Goal: Task Accomplishment & Management: Complete application form

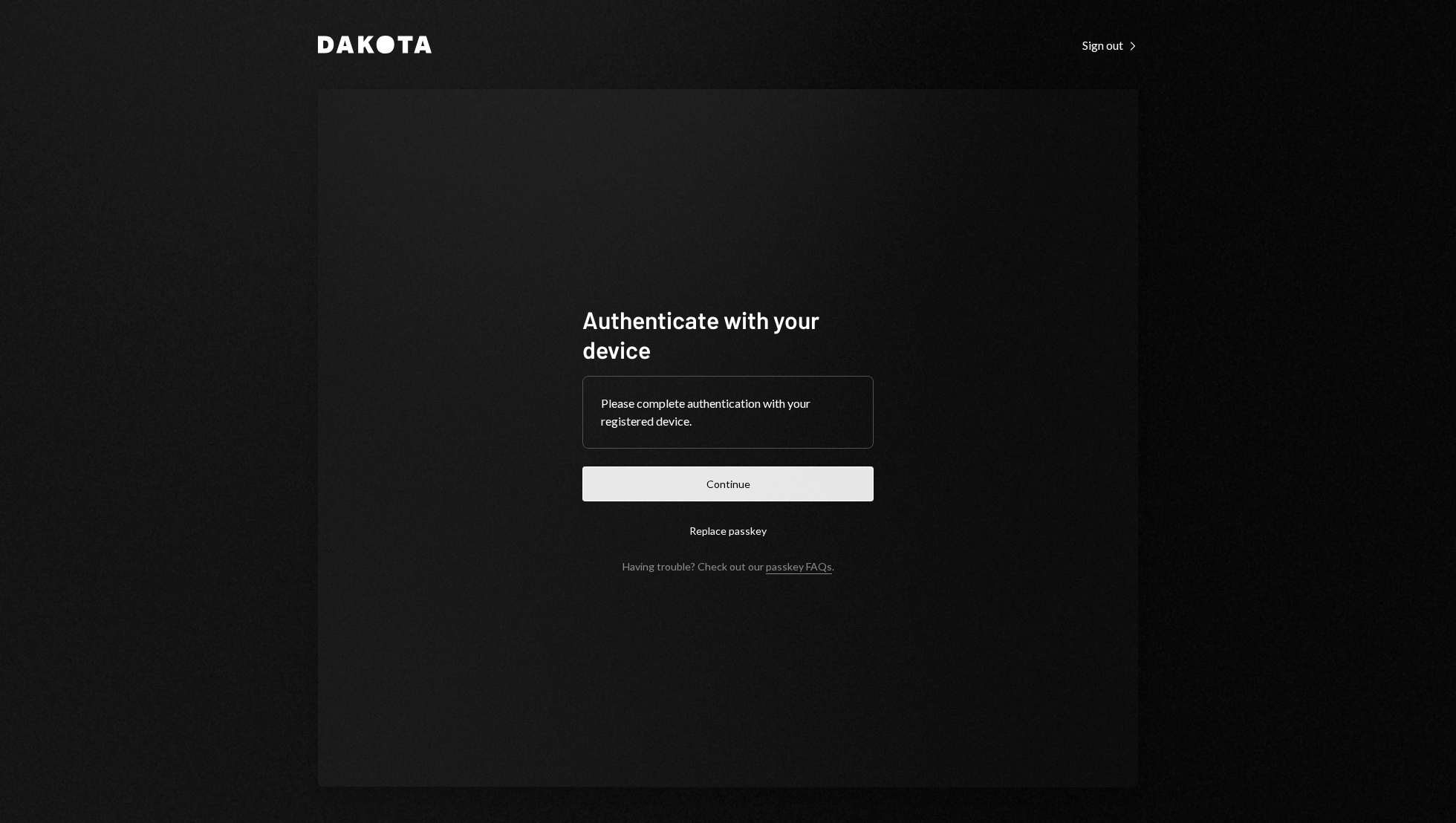
click at [780, 491] on button "Continue" at bounding box center [728, 484] width 291 height 35
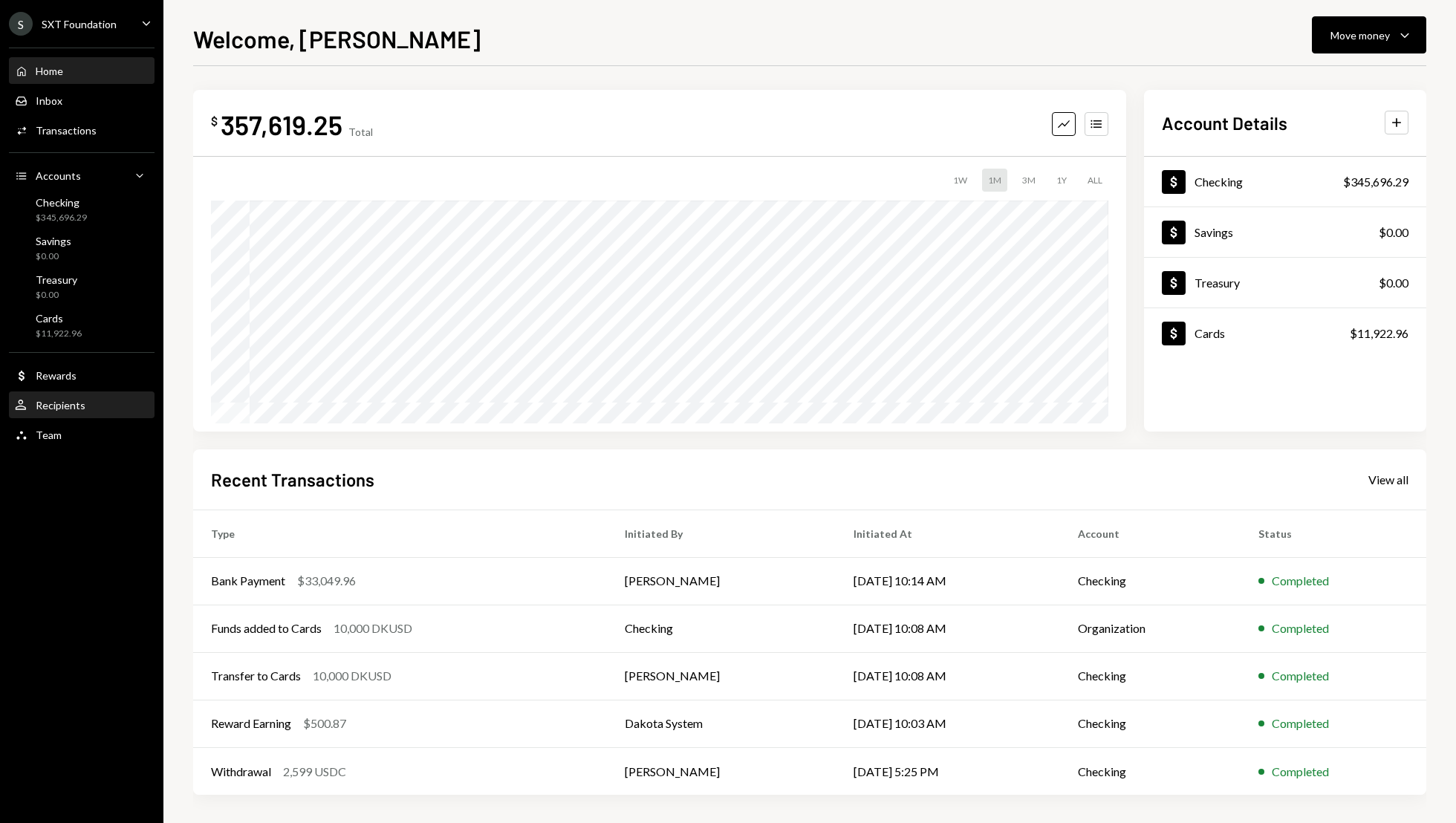
click at [112, 397] on div "User Recipients" at bounding box center [82, 405] width 134 height 25
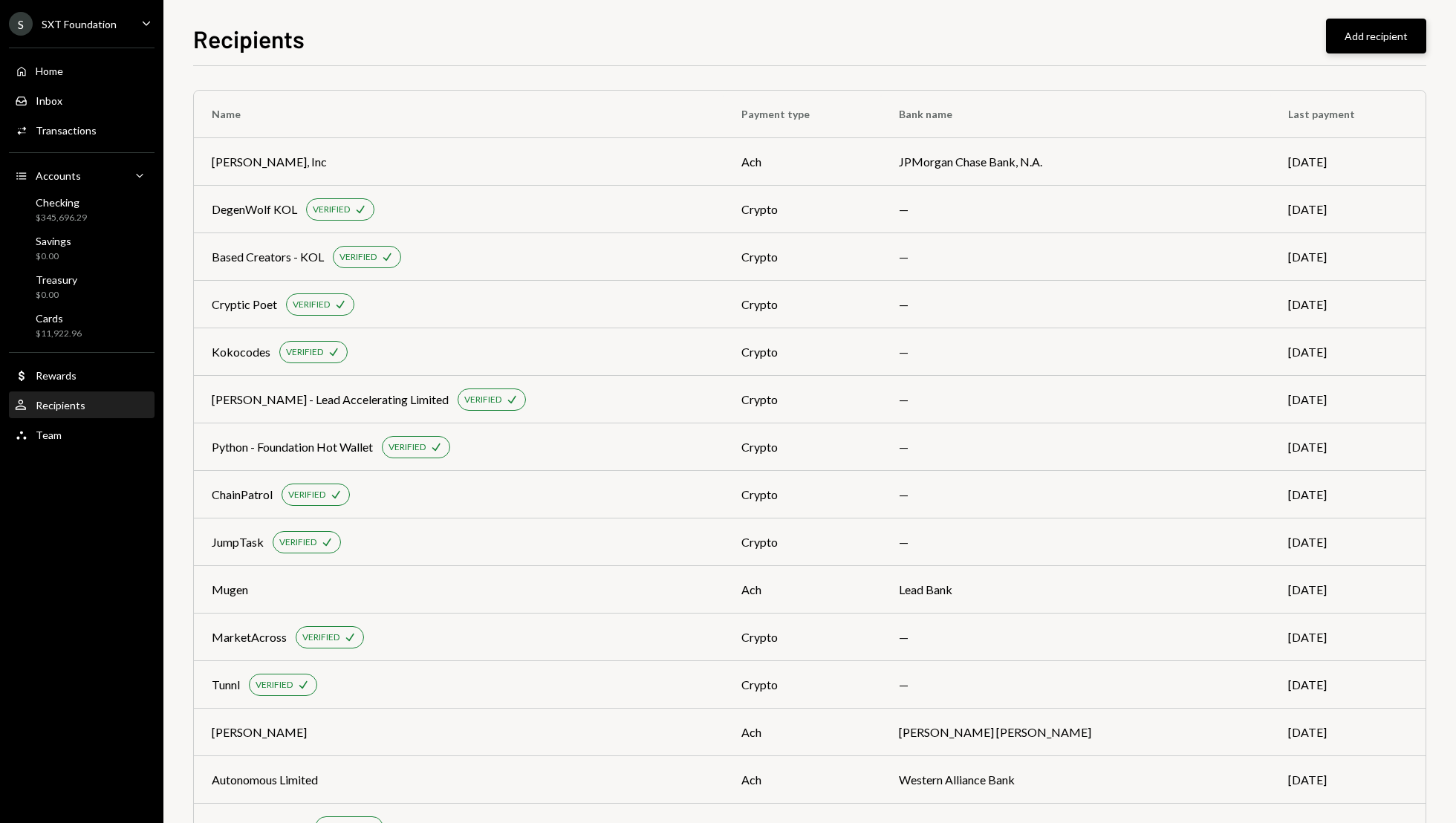
click at [1385, 37] on button "Add recipient" at bounding box center [1376, 36] width 101 height 35
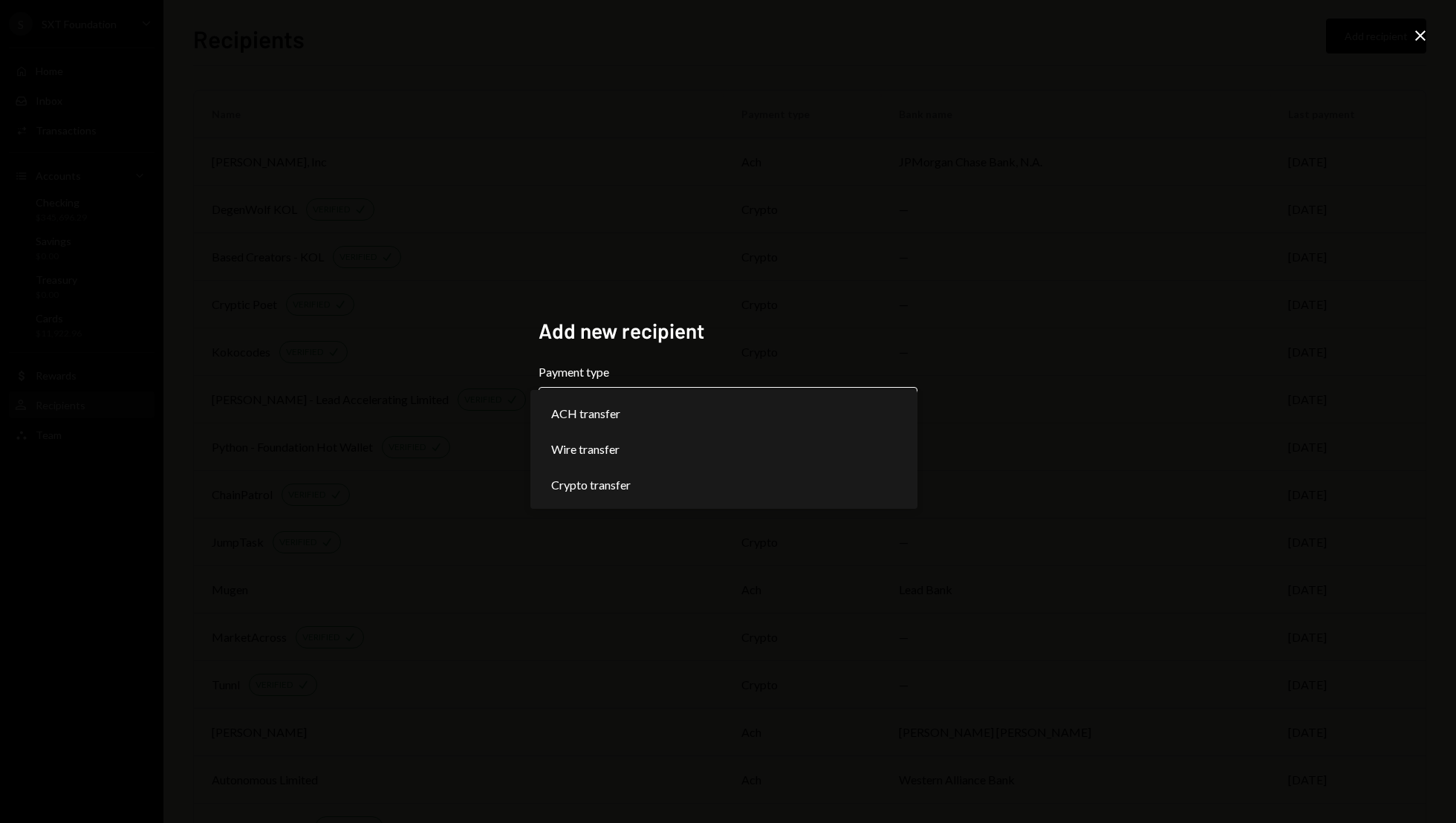
click at [797, 415] on body "S SXT Foundation Caret Down Home Home Inbox Inbox Activities Transactions Accou…" at bounding box center [728, 411] width 1456 height 823
select select "***"
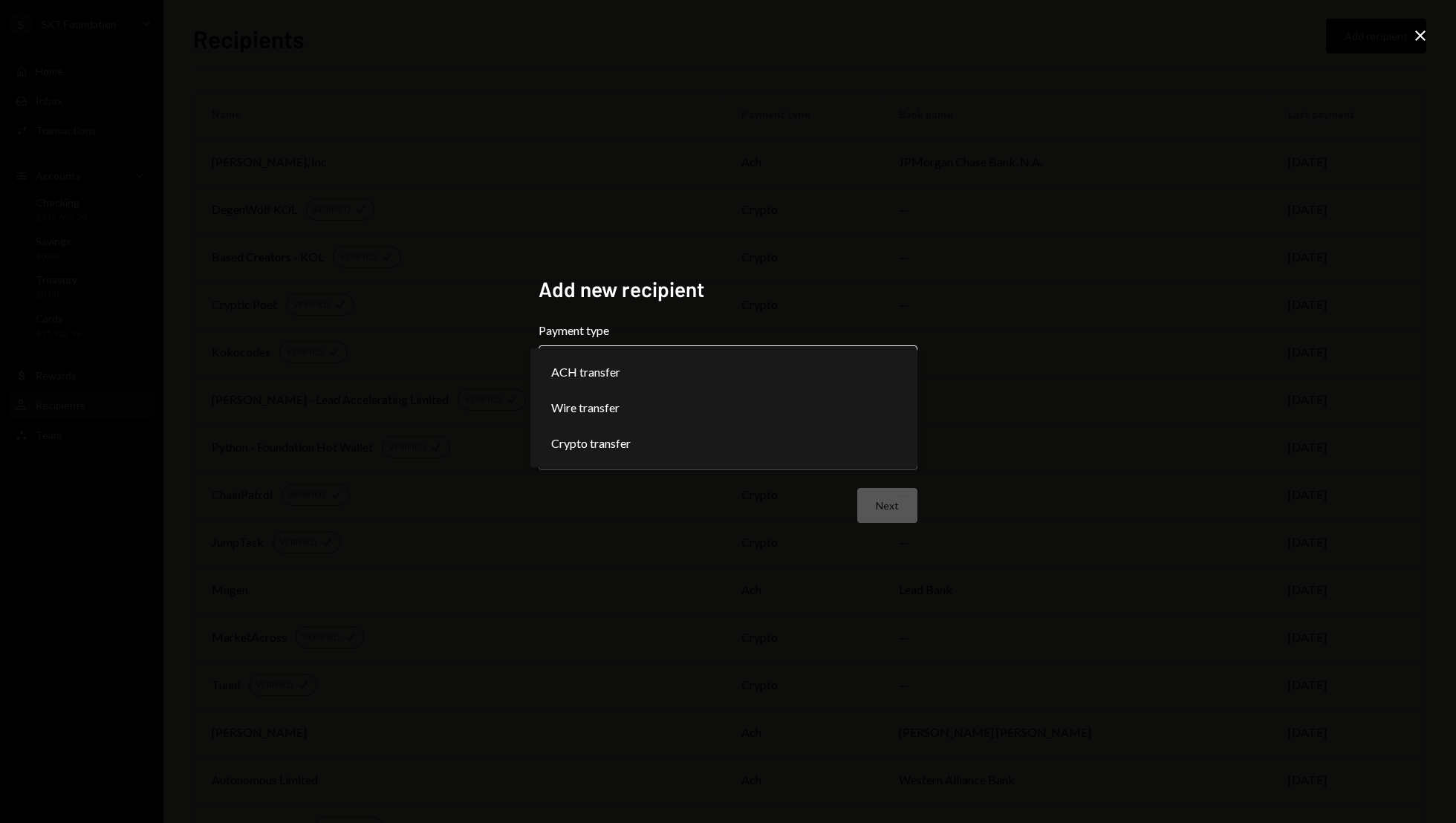
click at [877, 351] on body "S SXT Foundation Caret Down Home Home Inbox Inbox Activities Transactions Accou…" at bounding box center [728, 411] width 1456 height 823
select select "***"
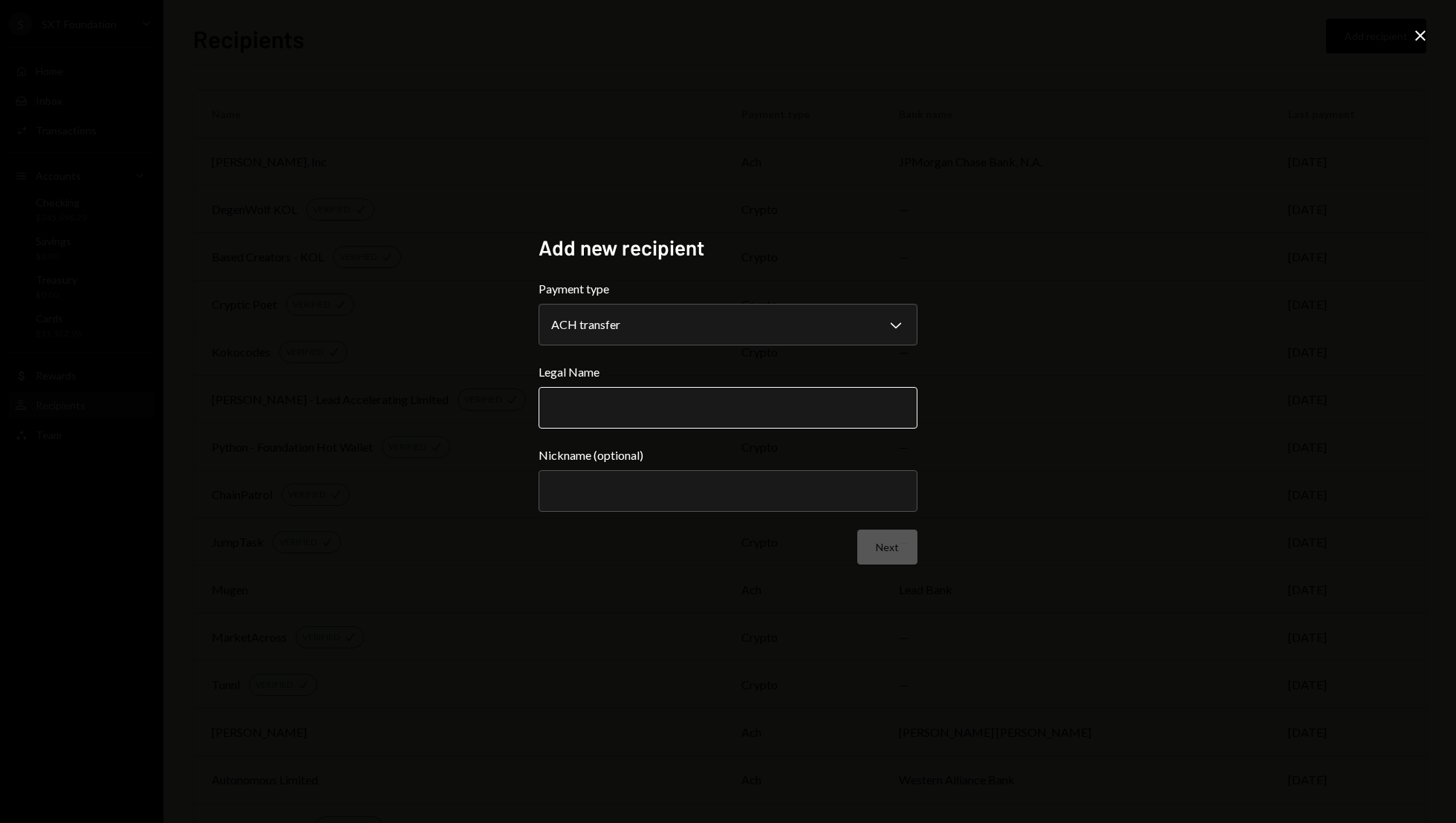
click at [799, 403] on input "Legal Name" at bounding box center [728, 408] width 379 height 42
click at [769, 444] on form "**********" at bounding box center [728, 423] width 379 height 285
click at [742, 403] on input "Legal Name" at bounding box center [728, 408] width 379 height 42
type input "**********"
click at [696, 482] on input "Nickname (optional)" at bounding box center [728, 491] width 379 height 42
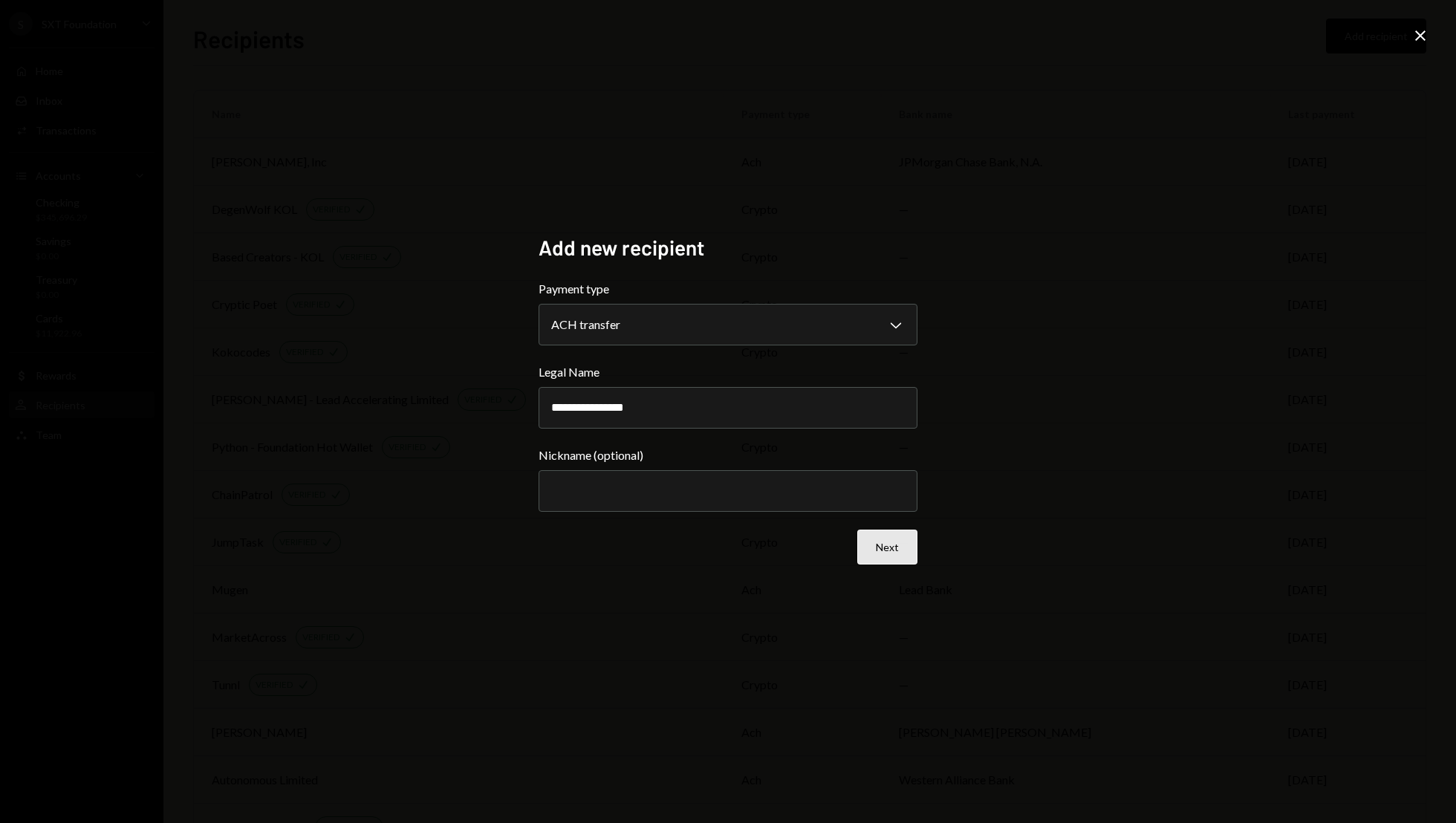
click at [882, 549] on button "Next" at bounding box center [887, 547] width 60 height 35
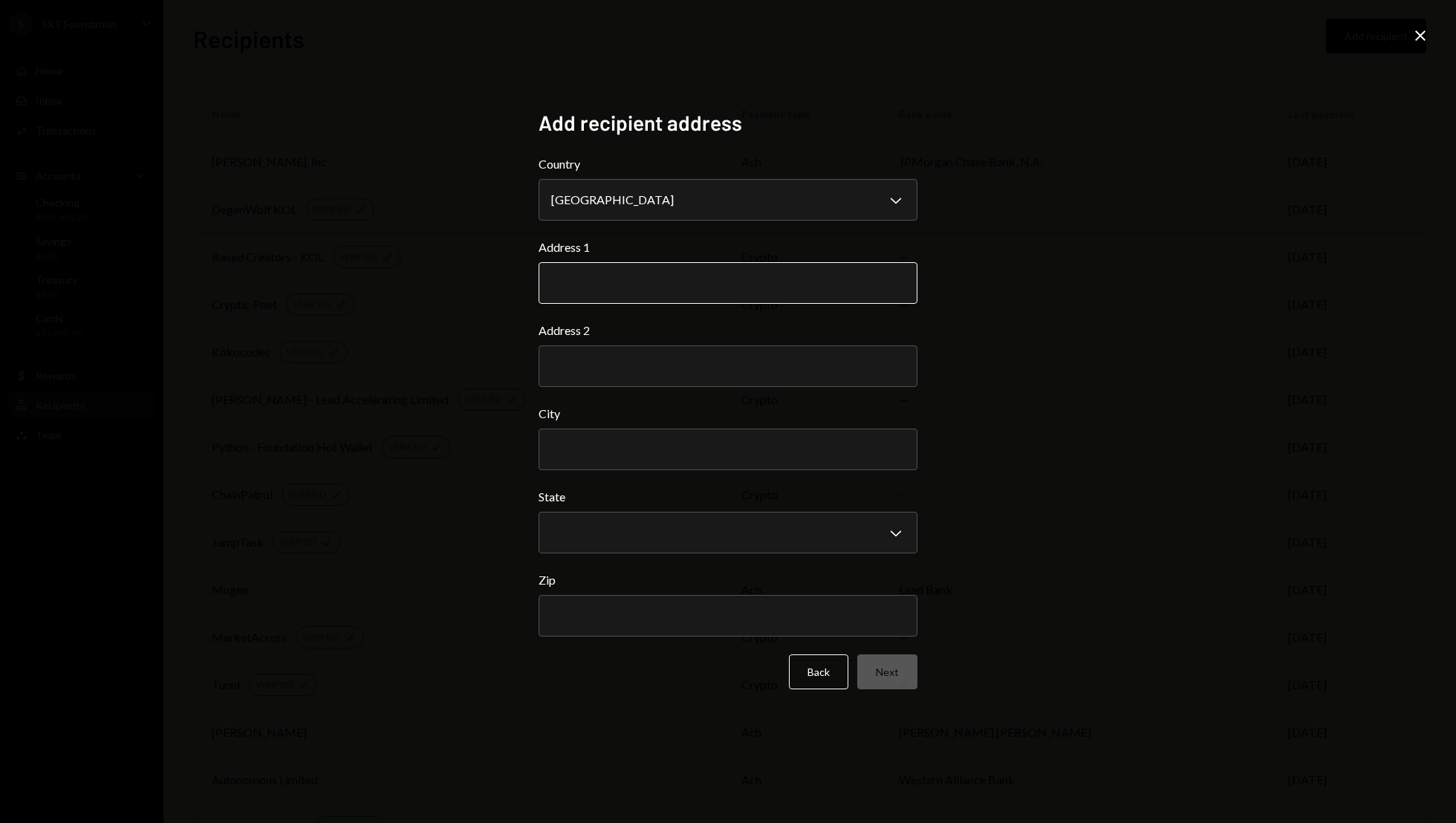
click at [633, 285] on input "Address 1" at bounding box center [728, 283] width 379 height 42
click at [688, 281] on input "Address 1" at bounding box center [728, 283] width 379 height 42
type input "**********"
click at [682, 363] on input "Address 2" at bounding box center [728, 366] width 379 height 42
click at [691, 434] on input "City" at bounding box center [728, 449] width 379 height 42
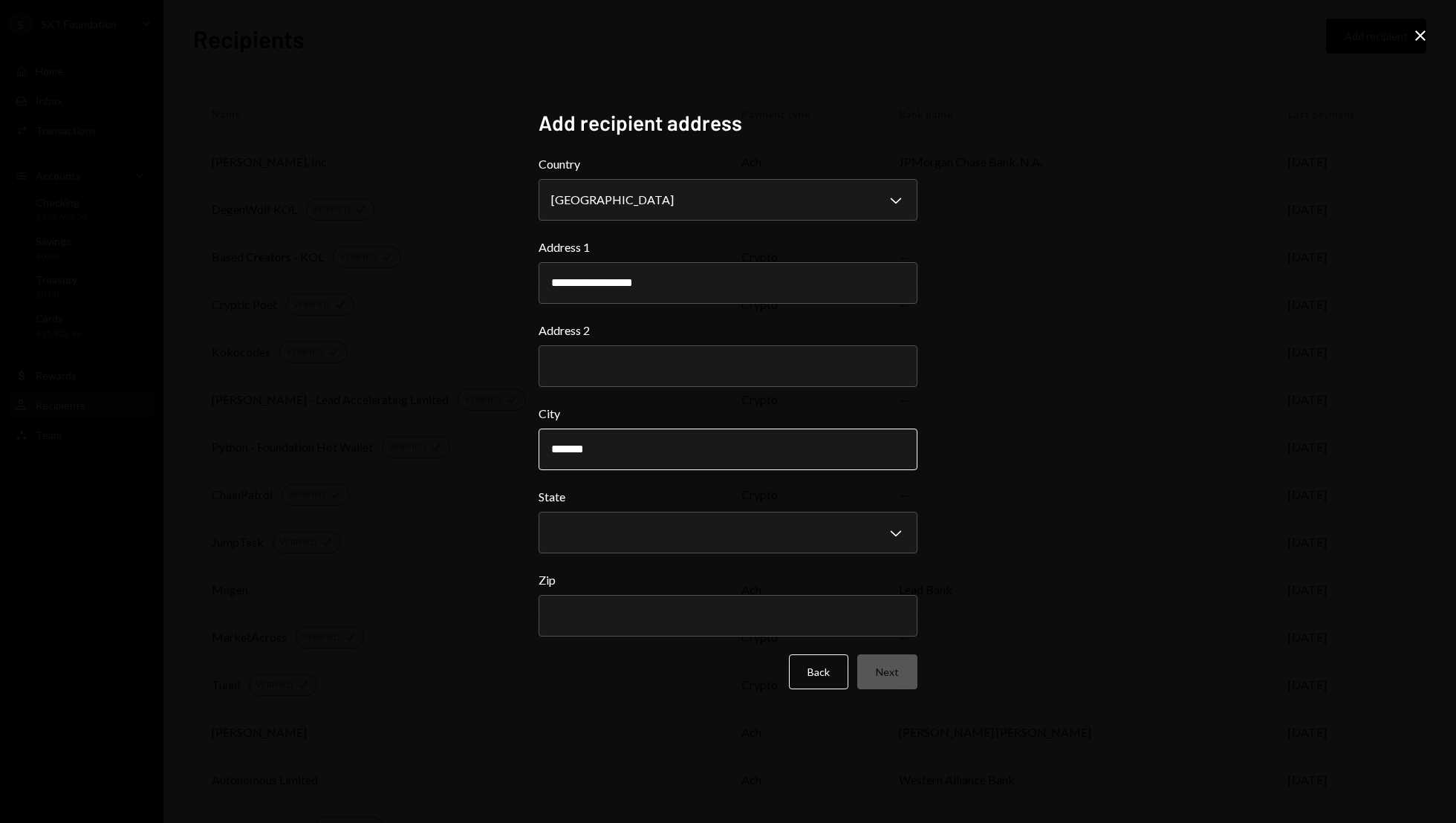
type input "*******"
click at [734, 538] on body "S SXT Foundation Caret Down Home Home Inbox Inbox Activities Transactions Accou…" at bounding box center [728, 411] width 1456 height 823
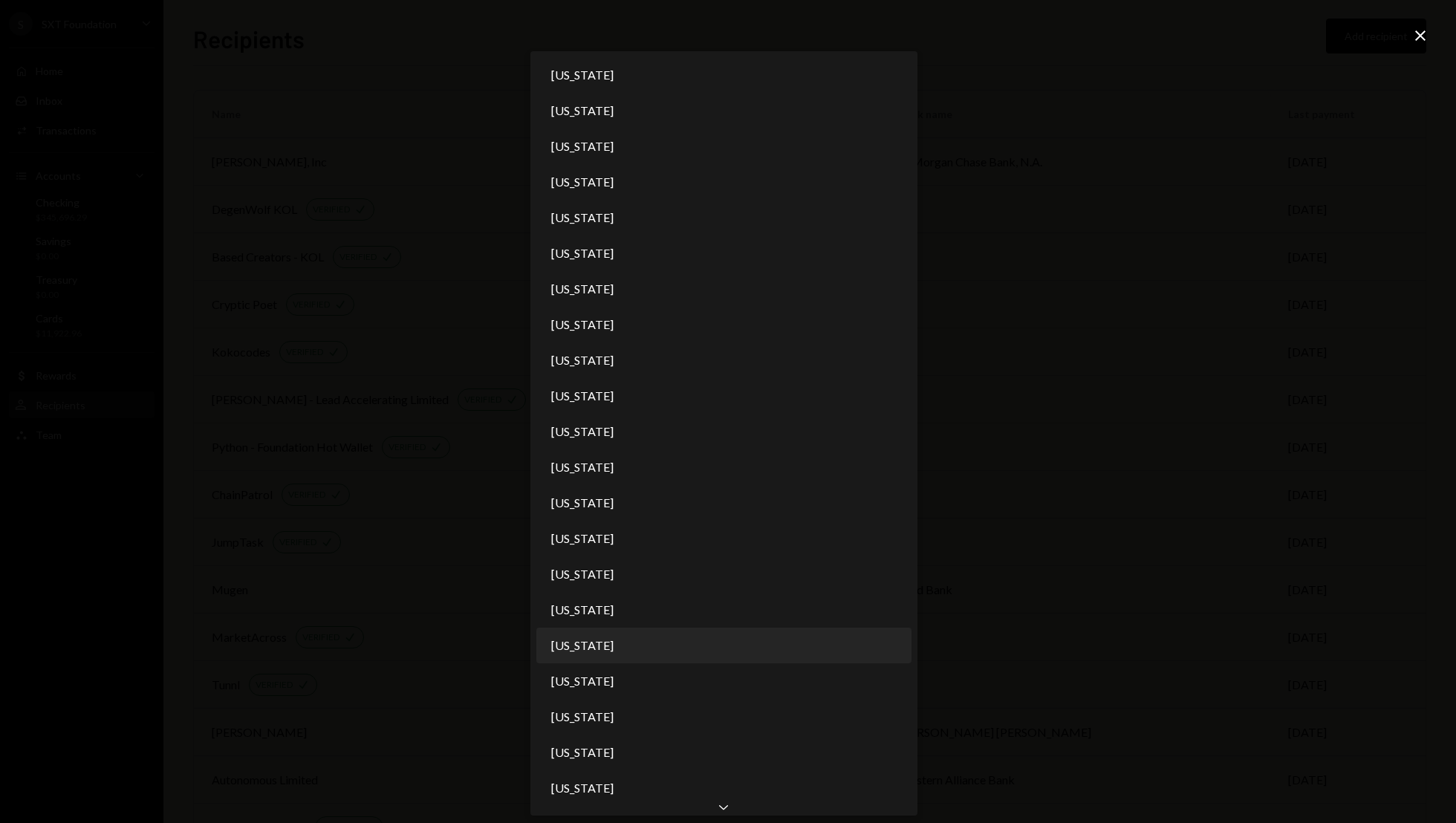
select select "**"
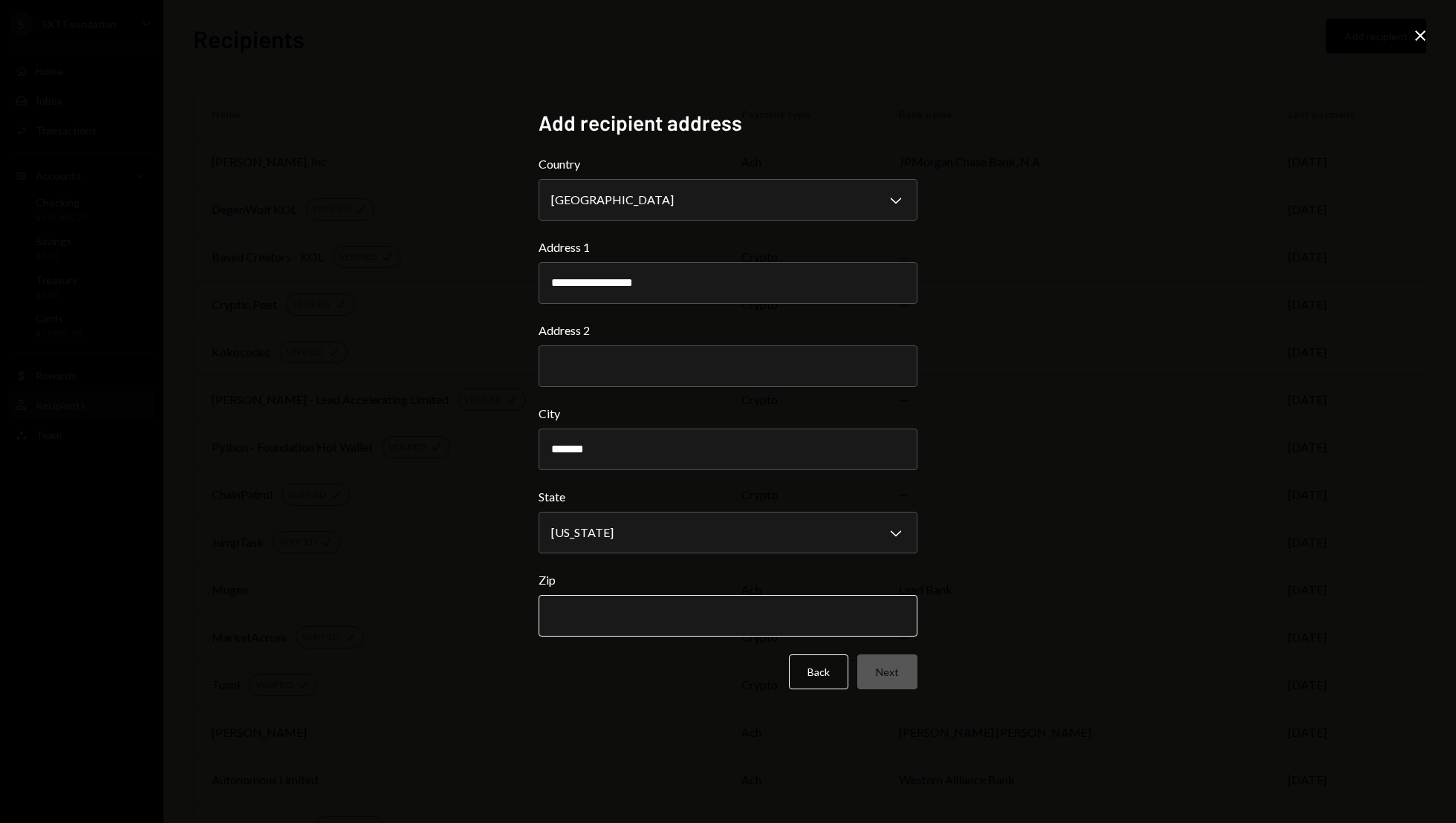
click at [679, 619] on input "Zip" at bounding box center [728, 616] width 379 height 42
type input "*****"
click at [882, 668] on button "Next" at bounding box center [887, 672] width 60 height 35
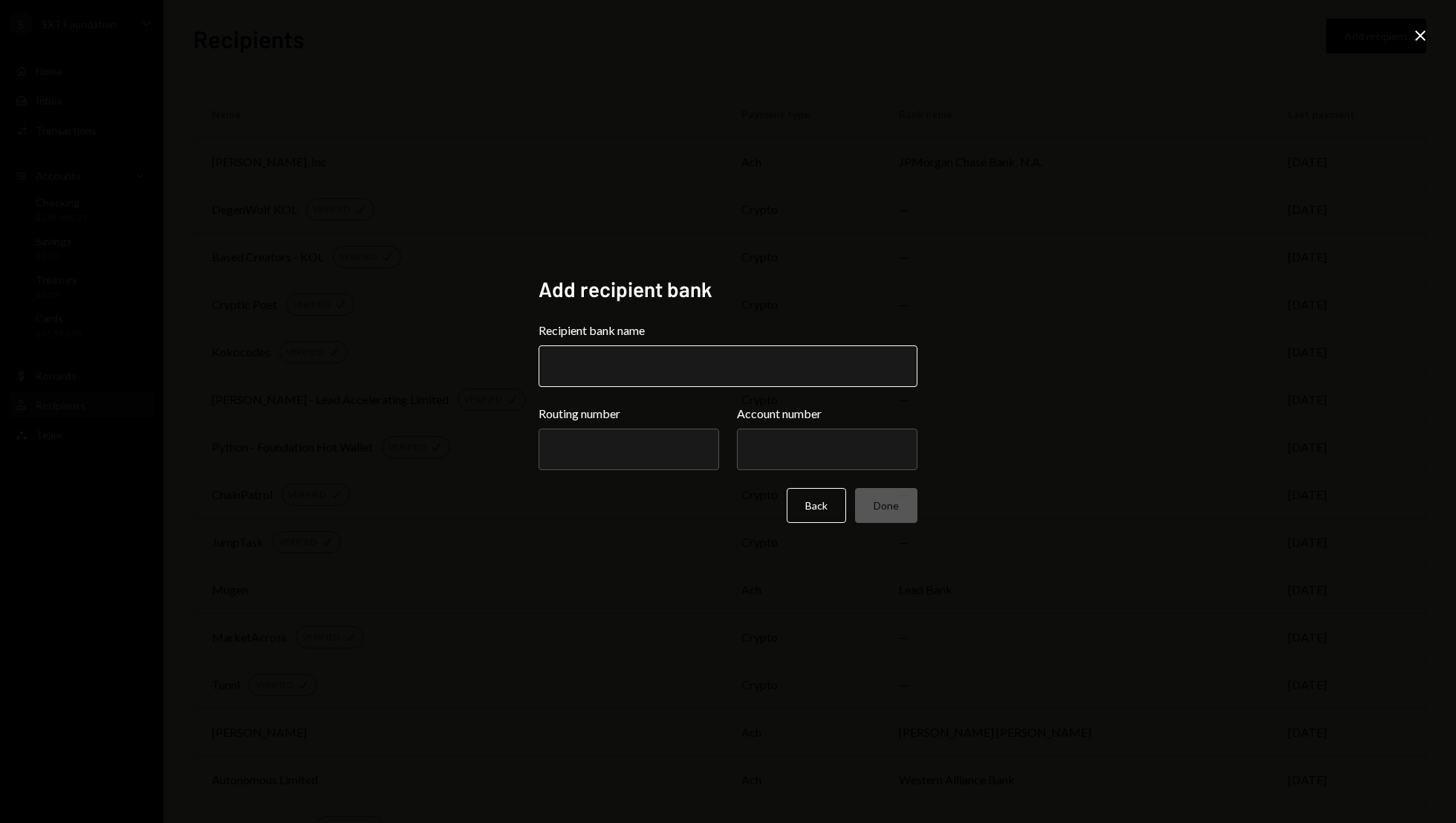
click at [609, 351] on input "Recipient bank name" at bounding box center [728, 366] width 379 height 42
type input "*"
type input "**********"
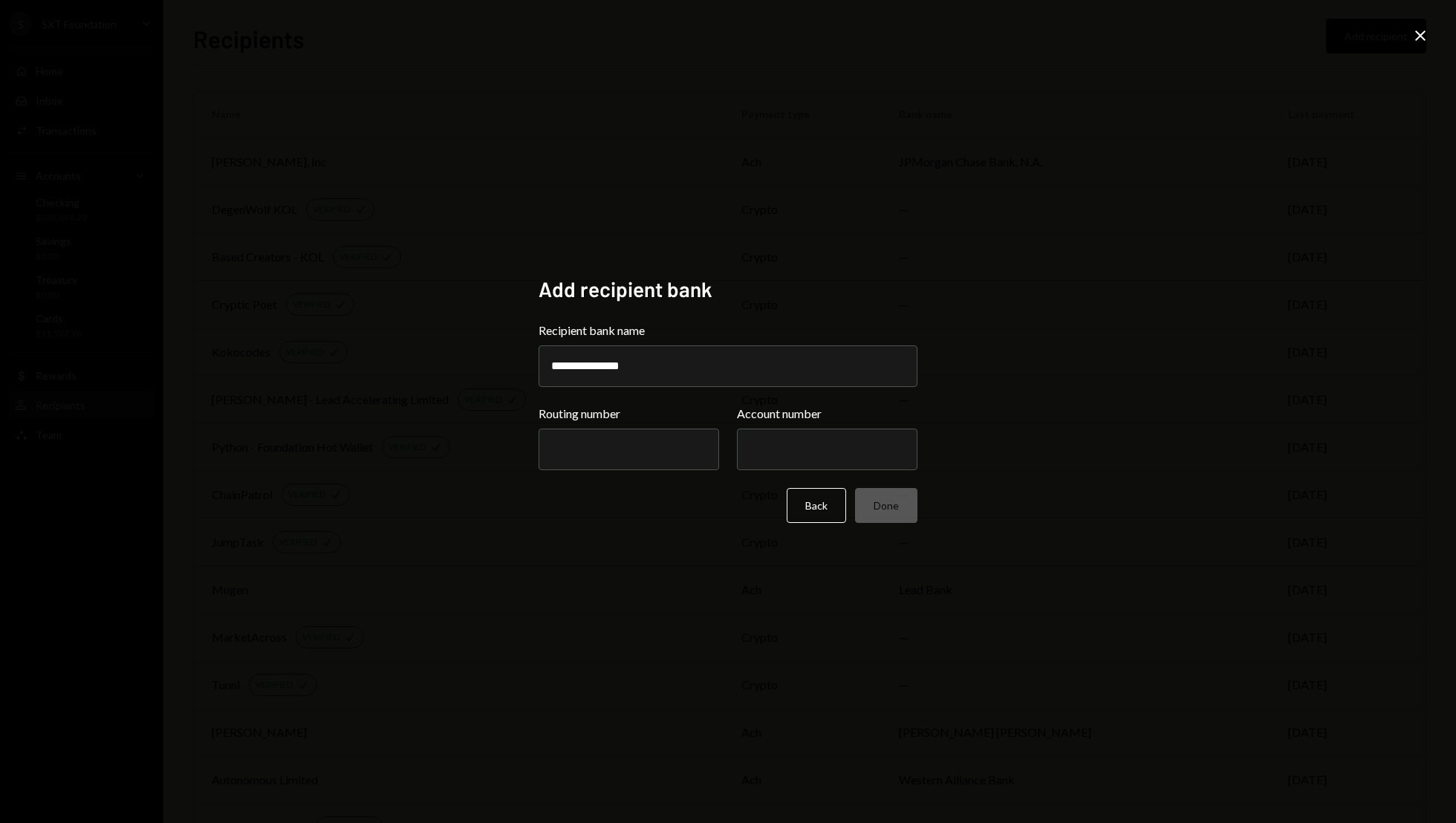
click at [594, 420] on label "Routing number" at bounding box center [629, 413] width 181 height 17
click at [594, 429] on input "Routing number" at bounding box center [629, 449] width 181 height 42
click at [595, 429] on input "Routing number" at bounding box center [629, 449] width 181 height 42
type input "*********"
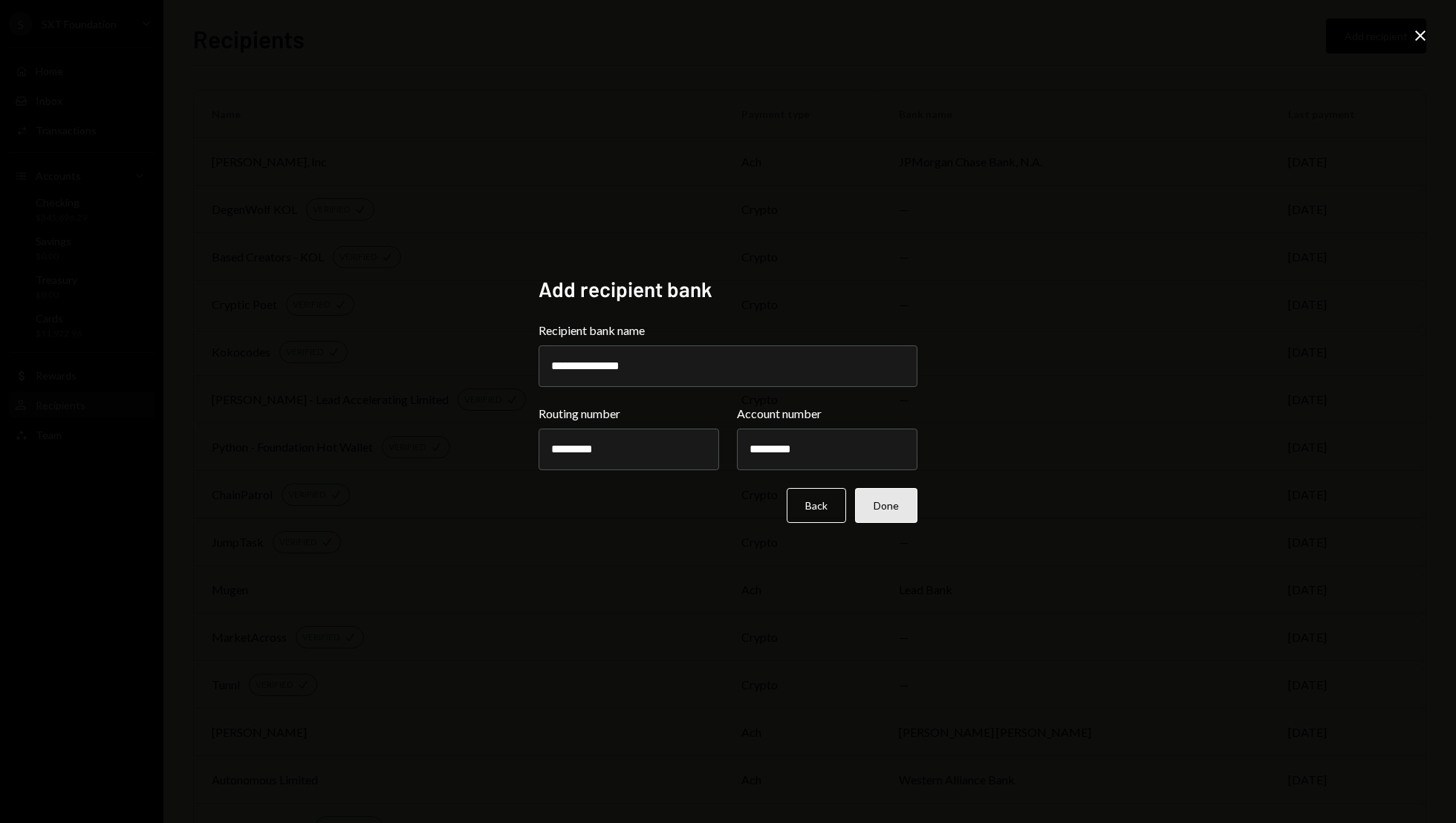
click at [896, 507] on button "Done" at bounding box center [886, 505] width 62 height 35
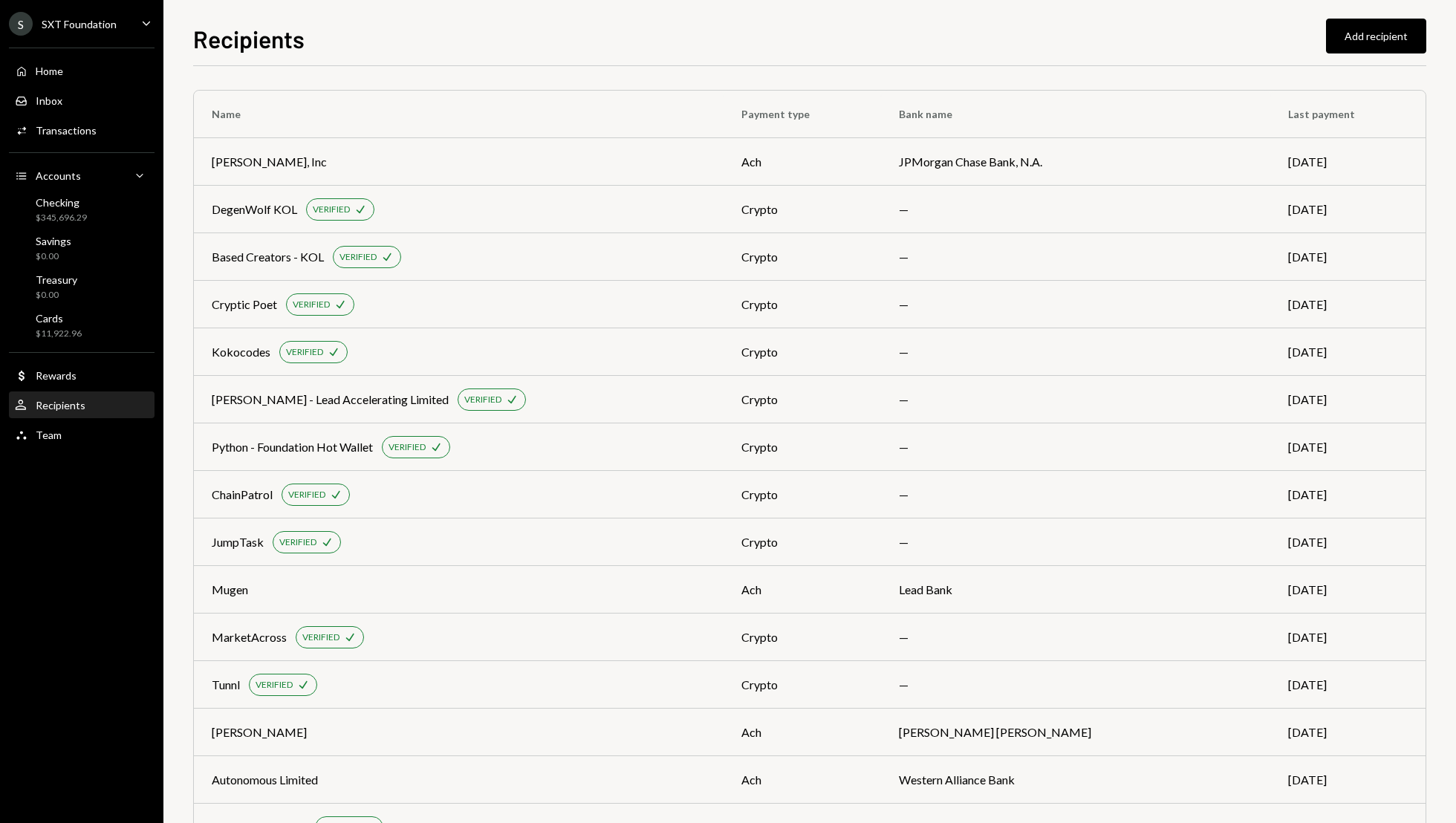
click at [1445, 191] on div "Recipients Add recipient Name Payment type Bank name Last payment [PERSON_NAME]…" at bounding box center [809, 411] width 1293 height 823
click at [135, 586] on div "S SXT Foundation Caret Down Home Home Inbox Inbox Activities Transactions Accou…" at bounding box center [82, 411] width 163 height 823
click at [425, 28] on div "Recipients Add recipient" at bounding box center [810, 37] width 1234 height 32
click at [68, 408] on div "Recipients" at bounding box center [61, 404] width 50 height 12
click at [82, 72] on div "Home Home" at bounding box center [82, 72] width 134 height 13
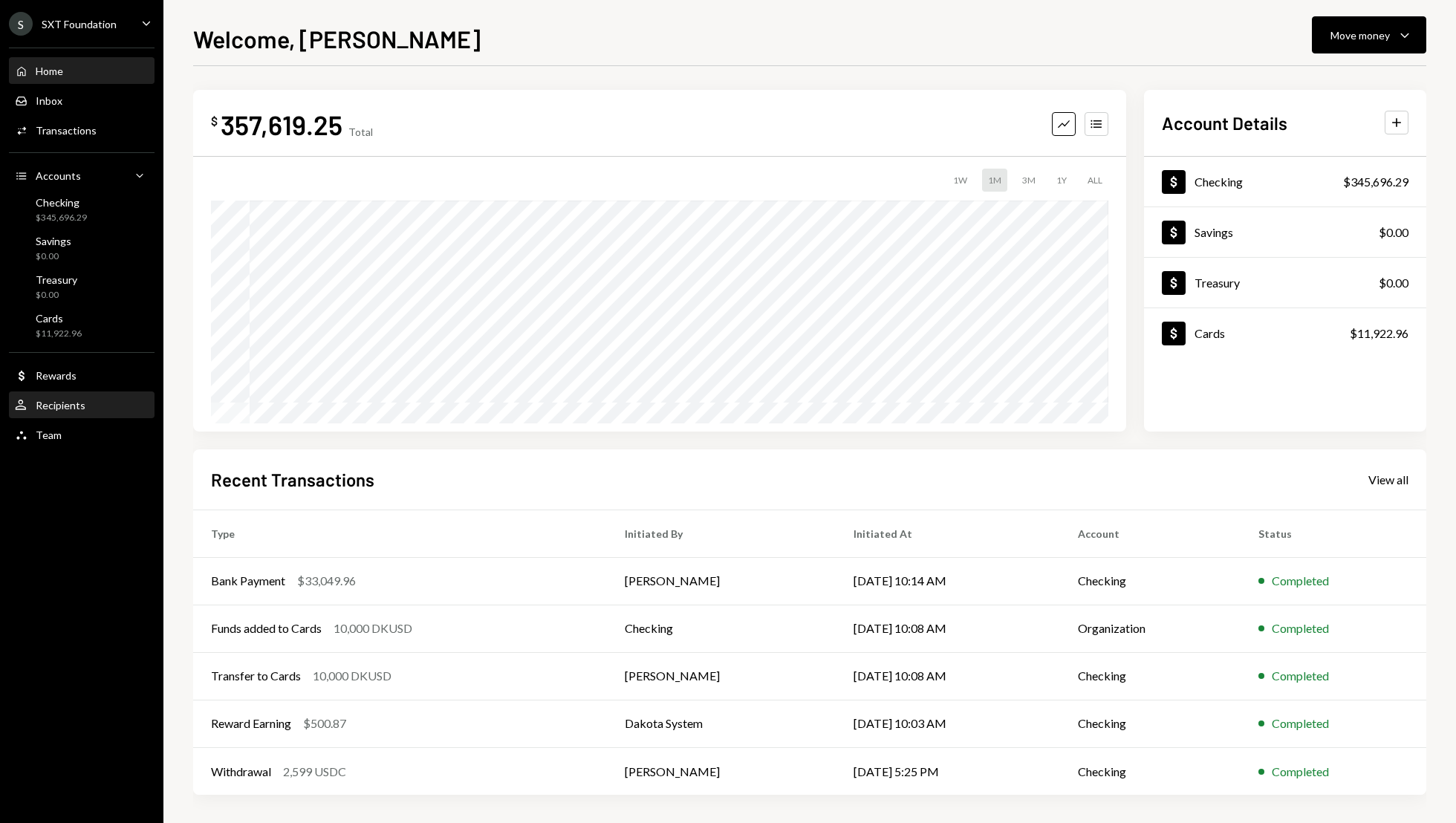
click at [68, 407] on div "Recipients" at bounding box center [61, 404] width 50 height 12
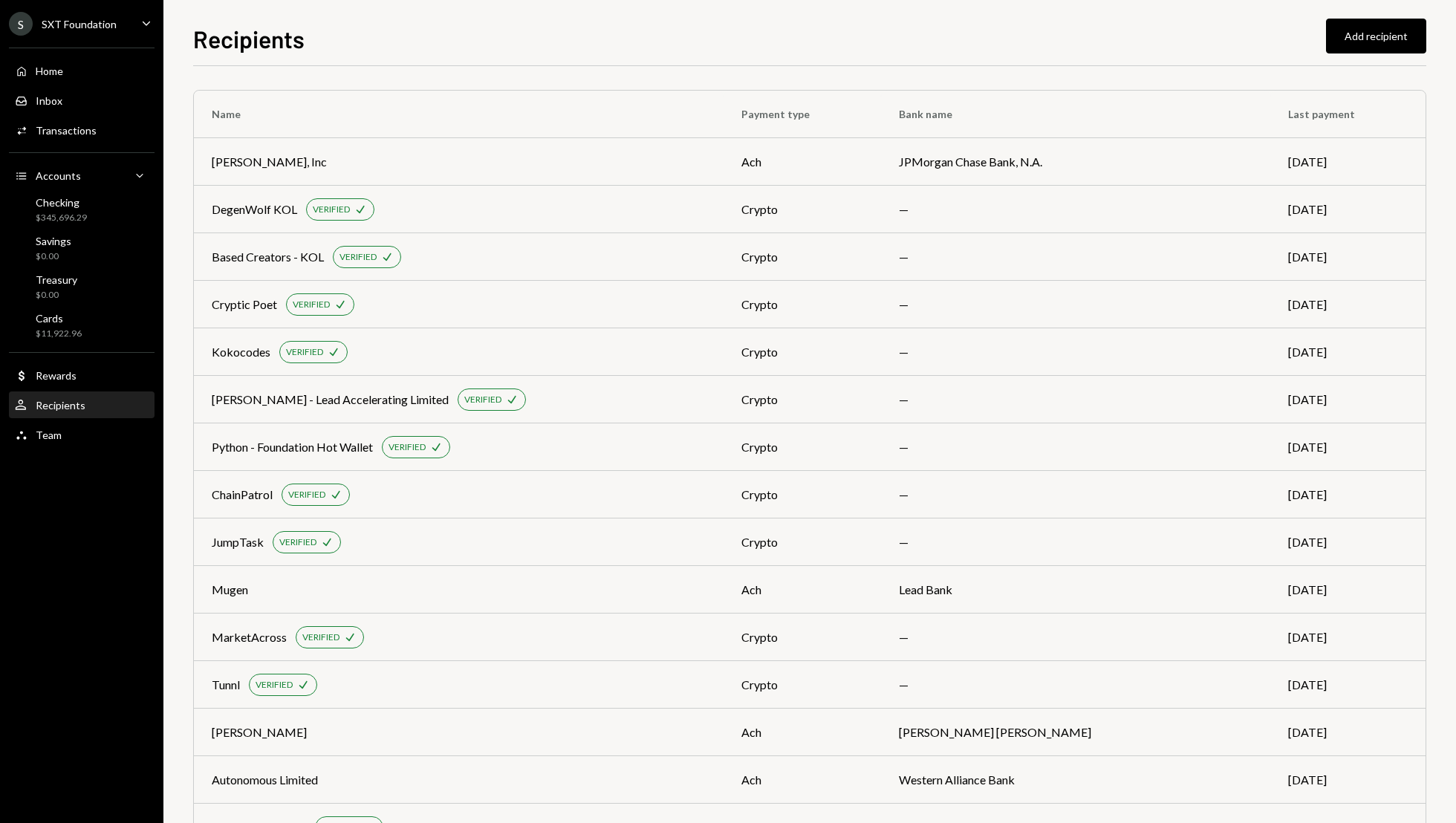
click at [800, 39] on div "Recipients Add recipient" at bounding box center [810, 37] width 1234 height 32
drag, startPoint x: 1442, startPoint y: 301, endPoint x: 1456, endPoint y: 289, distance: 18.4
click at [1443, 300] on div "Recipients Add recipient Name Payment type Bank name Last payment [PERSON_NAME]…" at bounding box center [809, 411] width 1293 height 823
click at [171, 626] on div "Recipients Add recipient Name Payment type Bank name Last payment [PERSON_NAME]…" at bounding box center [809, 411] width 1293 height 823
click at [103, 599] on div "S SXT Foundation Caret Down Home Home Inbox Inbox Activities Transactions Accou…" at bounding box center [82, 411] width 163 height 823
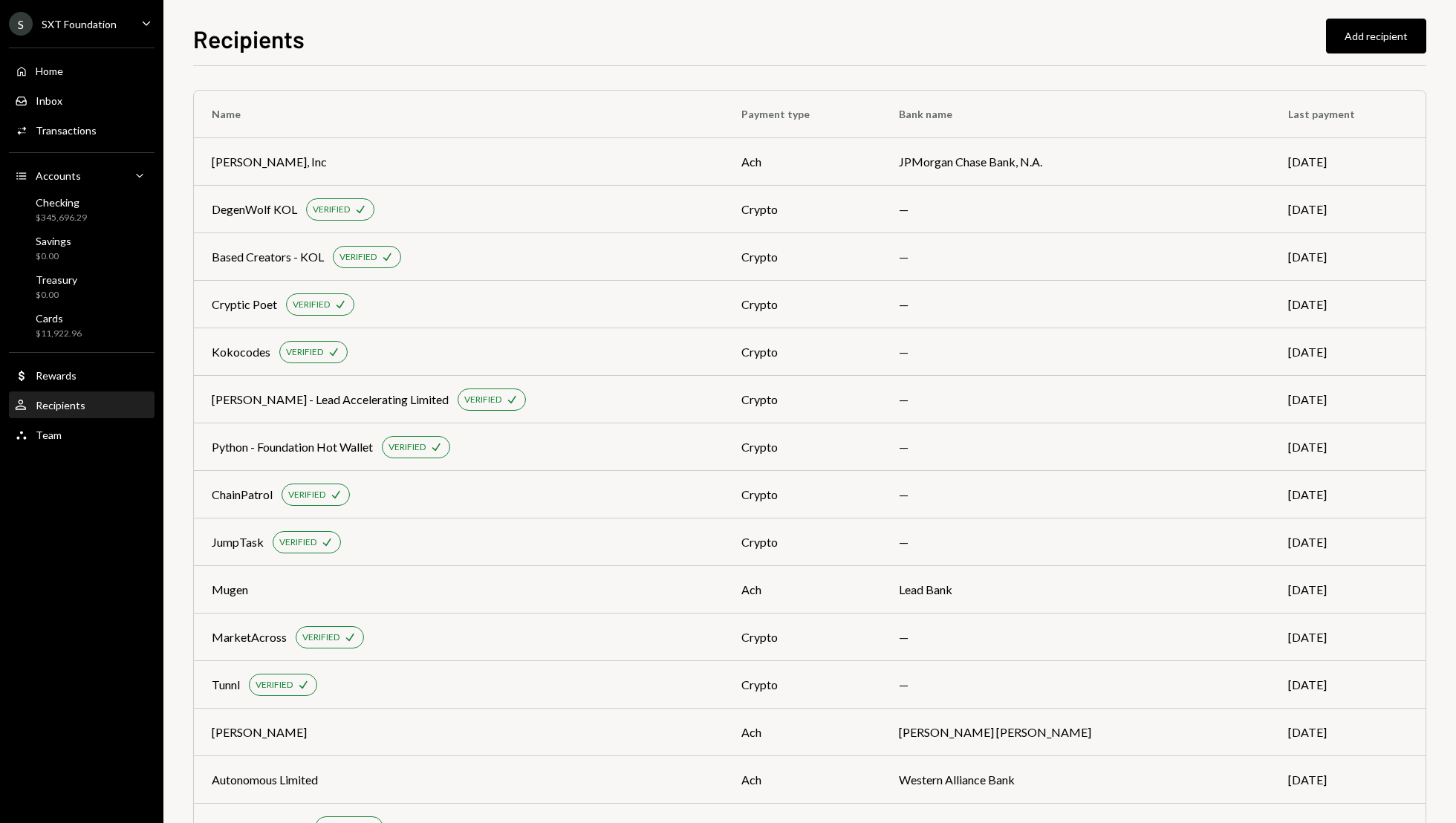
click at [1443, 359] on div "Recipients Add recipient Name Payment type Bank name Last payment [PERSON_NAME]…" at bounding box center [809, 411] width 1293 height 823
click at [128, 82] on div "Home Home" at bounding box center [82, 72] width 134 height 25
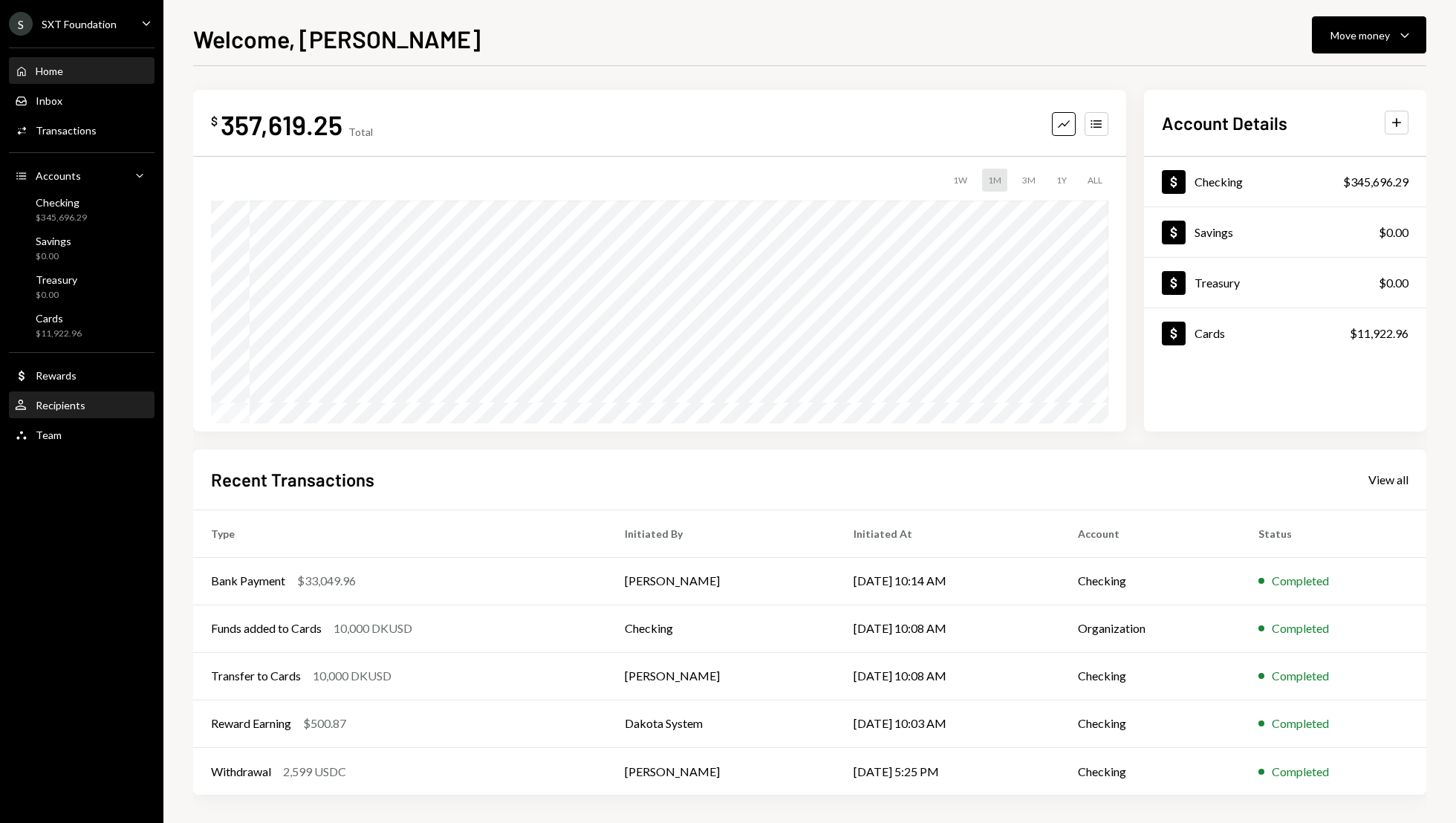
click at [77, 402] on div "Recipients" at bounding box center [61, 404] width 50 height 12
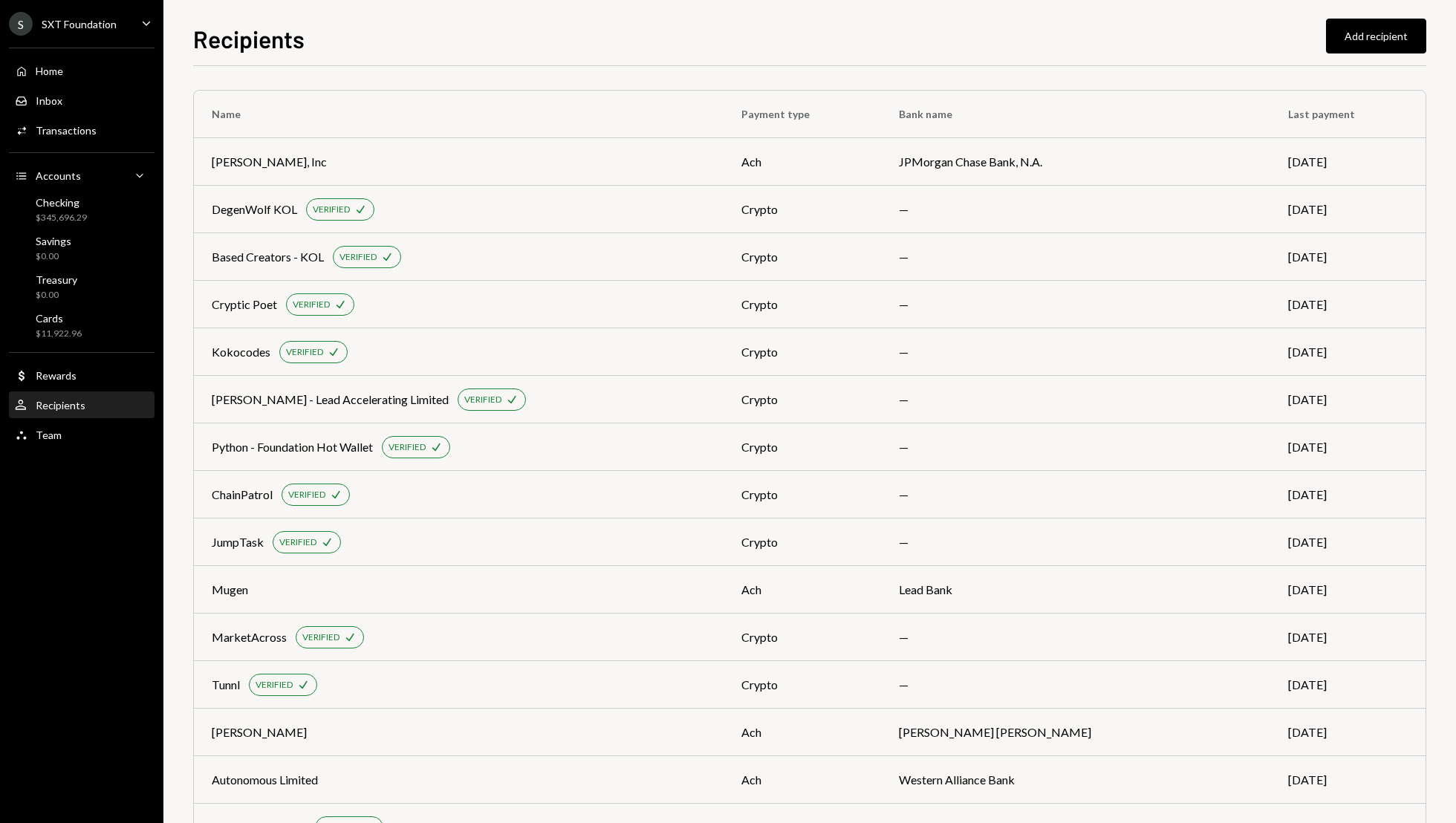
click at [183, 541] on div "Recipients Add recipient Name Payment type Bank name Last payment [PERSON_NAME]…" at bounding box center [809, 411] width 1293 height 823
click at [181, 455] on div "Recipients Add recipient Name Payment type Bank name Last payment [PERSON_NAME]…" at bounding box center [809, 411] width 1293 height 823
click at [182, 305] on div "Recipients Add recipient Name Payment type Bank name Last payment [PERSON_NAME]…" at bounding box center [809, 411] width 1293 height 823
drag, startPoint x: 101, startPoint y: 497, endPoint x: 211, endPoint y: 439, distance: 124.4
click at [117, 479] on div "S SXT Foundation Caret Down Home Home Inbox Inbox Activities Transactions Accou…" at bounding box center [82, 411] width 163 height 823
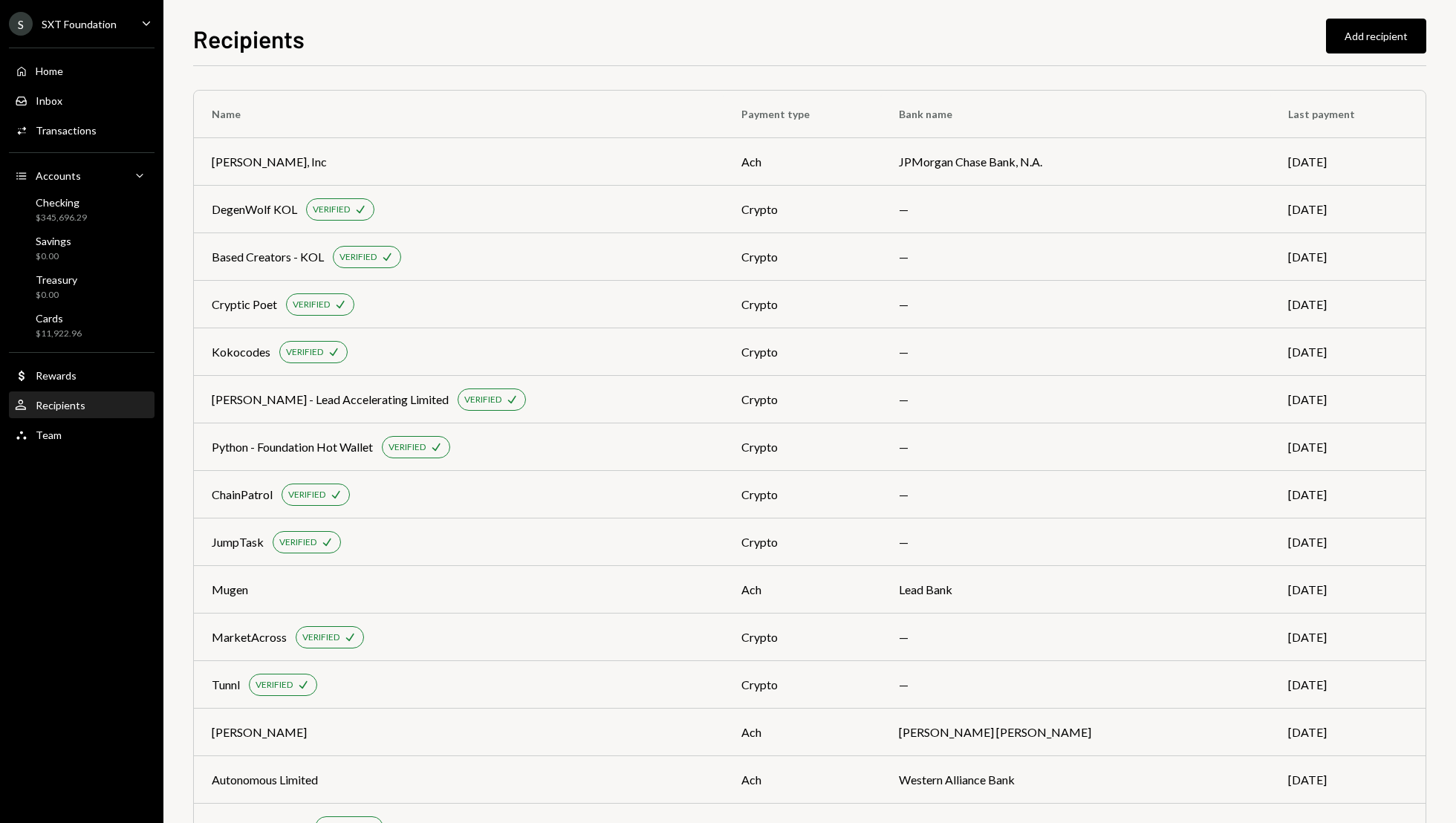
drag, startPoint x: 92, startPoint y: 466, endPoint x: 167, endPoint y: 439, distance: 79.7
click at [103, 453] on div "S SXT Foundation Caret Down Home Home Inbox Inbox Activities Transactions Accou…" at bounding box center [82, 411] width 163 height 823
click at [1450, 395] on div "Recipients Add recipient Name Payment type Bank name Last payment [PERSON_NAME]…" at bounding box center [809, 411] width 1293 height 823
click at [95, 476] on div "S SXT Foundation Caret Down Home Home Inbox Inbox Activities Transactions Accou…" at bounding box center [82, 411] width 163 height 823
click at [95, 82] on div "Home Home" at bounding box center [82, 72] width 134 height 25
